Goal: Information Seeking & Learning: Learn about a topic

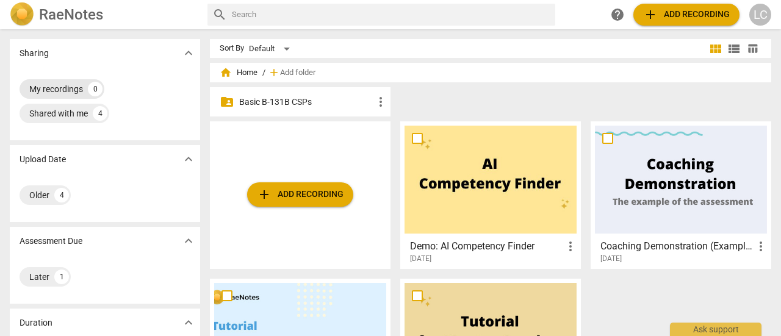
click at [65, 87] on div "My recordings" at bounding box center [56, 89] width 54 height 12
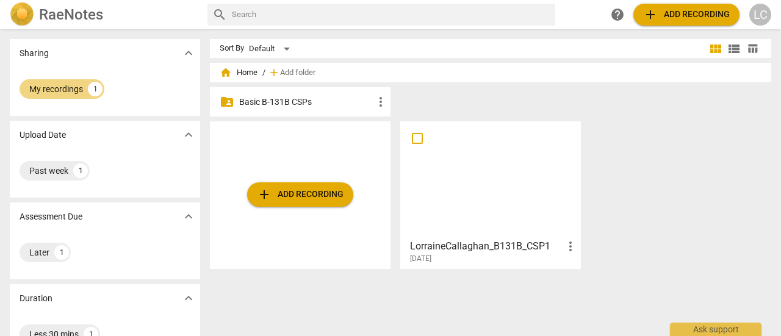
click at [487, 183] on div at bounding box center [491, 180] width 172 height 108
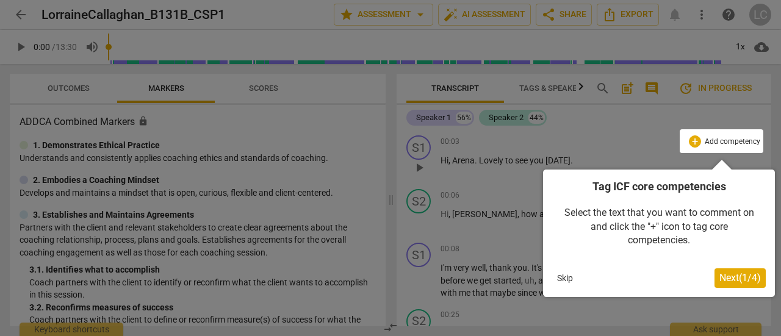
click at [652, 138] on div at bounding box center [390, 168] width 781 height 336
click at [583, 137] on div at bounding box center [390, 168] width 781 height 336
click at [565, 278] on button "Skip" at bounding box center [565, 278] width 26 height 18
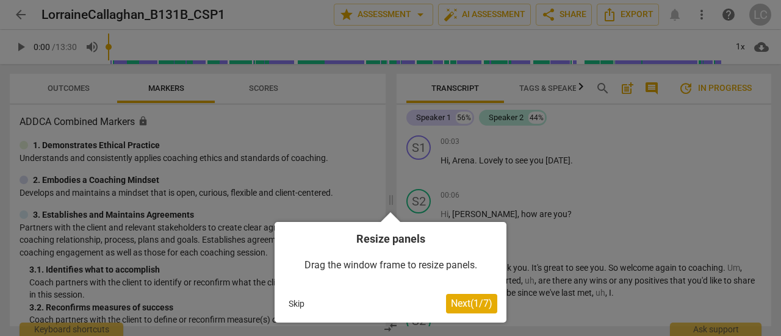
click at [300, 301] on button "Skip" at bounding box center [297, 304] width 26 height 18
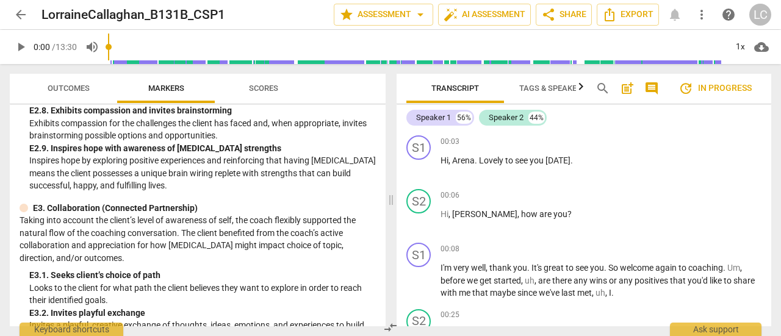
scroll to position [2507, 0]
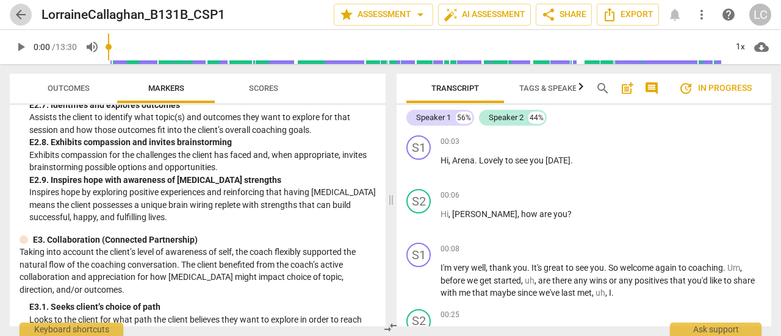
click at [16, 11] on span "arrow_back" at bounding box center [20, 14] width 15 height 15
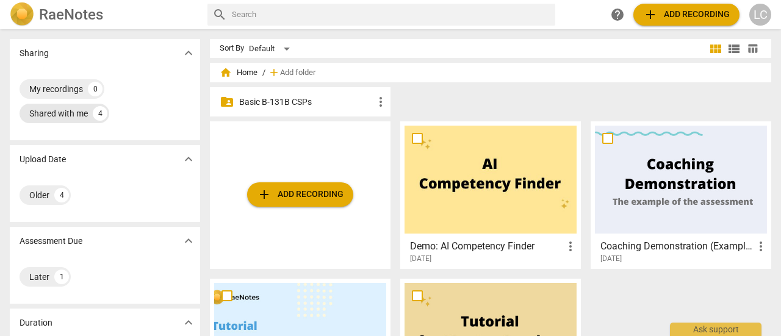
click at [34, 111] on div "Shared with me" at bounding box center [58, 113] width 59 height 12
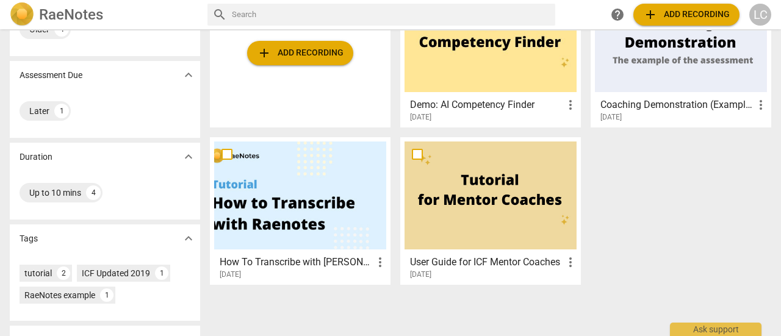
scroll to position [29, 0]
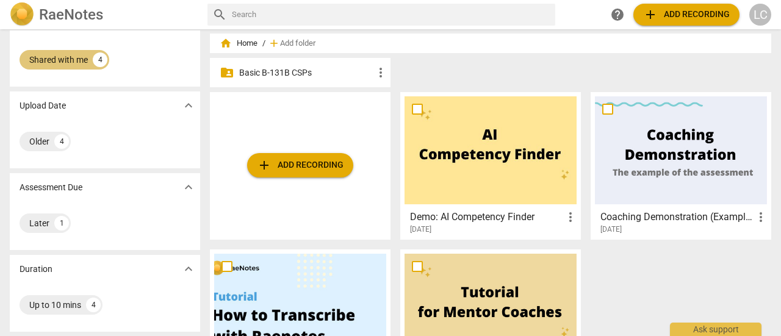
click at [61, 59] on div "Shared with me" at bounding box center [58, 60] width 59 height 12
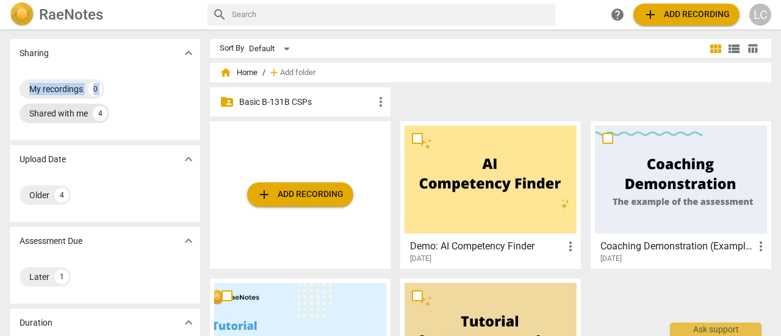
click at [61, 59] on div "Sharing expand_more" at bounding box center [105, 53] width 190 height 28
click at [376, 103] on span "more_vert" at bounding box center [380, 102] width 15 height 15
click at [354, 100] on div at bounding box center [390, 168] width 781 height 336
click at [354, 100] on p "Basic B-131B CSPs" at bounding box center [306, 102] width 134 height 13
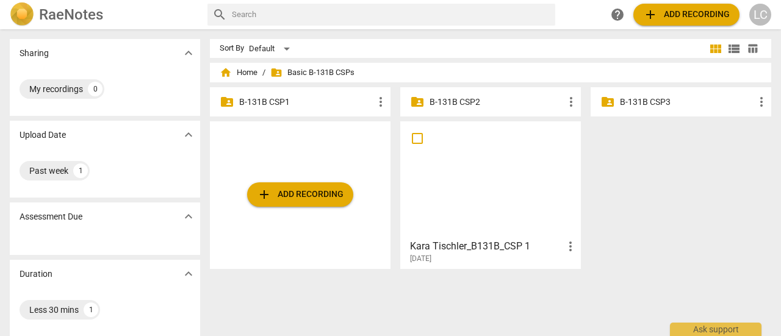
click at [303, 101] on p "B-131B CSP1" at bounding box center [306, 102] width 134 height 13
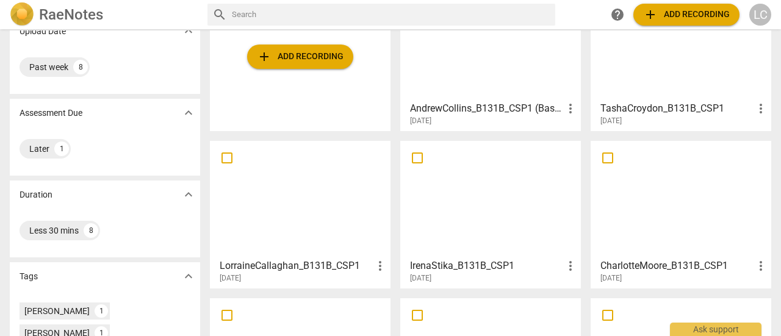
scroll to position [78, 0]
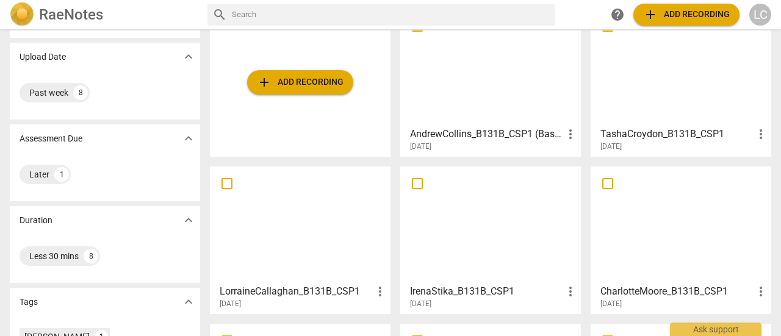
click at [472, 107] on div at bounding box center [491, 67] width 172 height 108
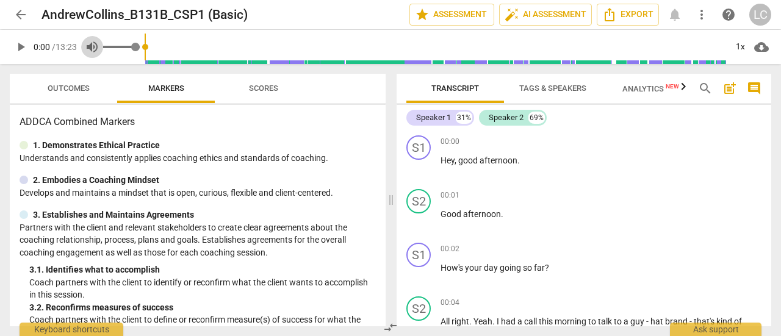
click at [90, 45] on span "volume_up" at bounding box center [92, 47] width 15 height 15
click at [92, 45] on span "volume_off" at bounding box center [92, 47] width 15 height 15
type input "1"
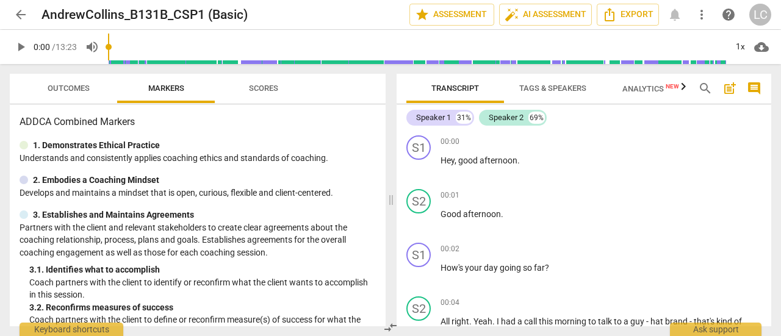
click at [23, 48] on span "play_arrow" at bounding box center [20, 47] width 15 height 15
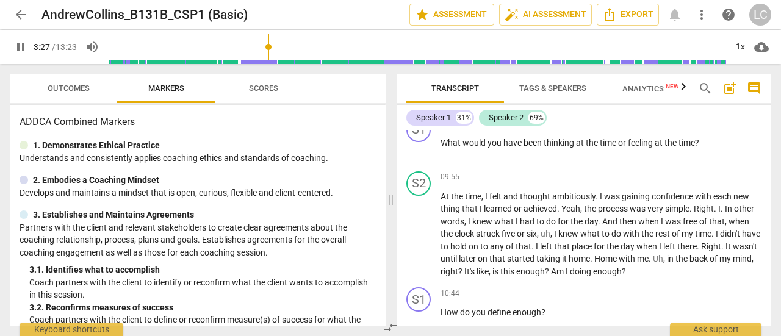
scroll to position [3051, 0]
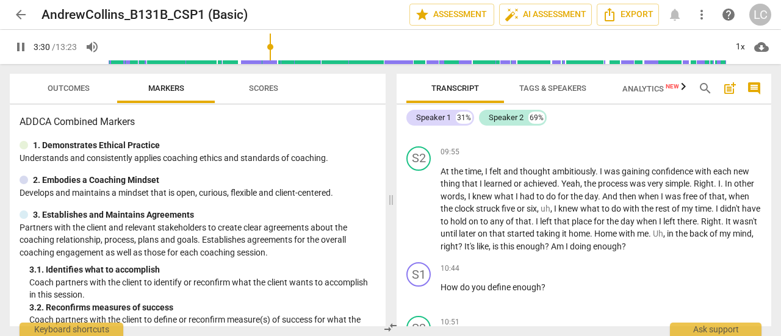
type input "210"
